Goal: Check status: Check status

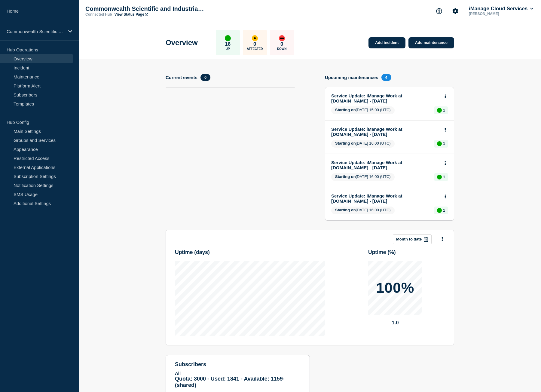
click at [131, 13] on link "View Status Page" at bounding box center [130, 14] width 33 height 4
click at [40, 8] on link "Home" at bounding box center [39, 11] width 79 height 22
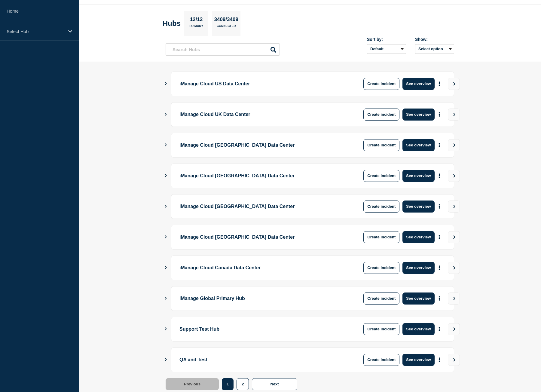
scroll to position [34, 0]
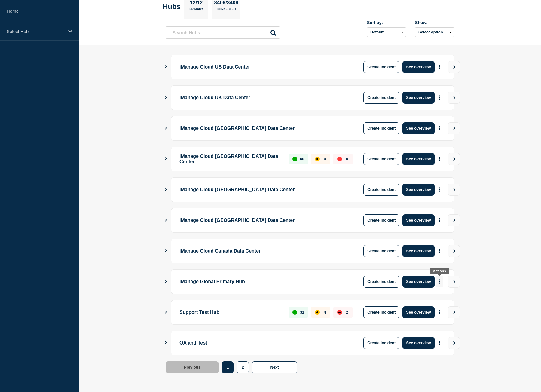
click at [441, 280] on button "More actions" at bounding box center [439, 281] width 8 height 11
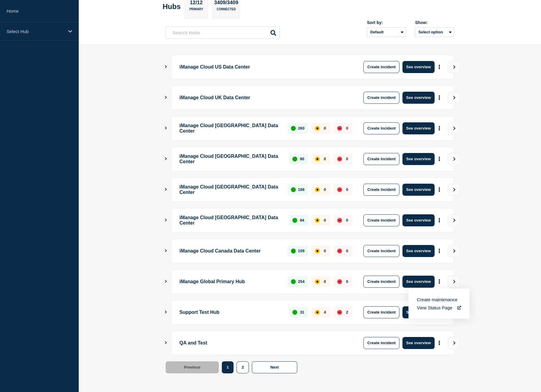
click at [441, 306] on link "View Status Page" at bounding box center [439, 307] width 44 height 5
